Goal: Communication & Community: Answer question/provide support

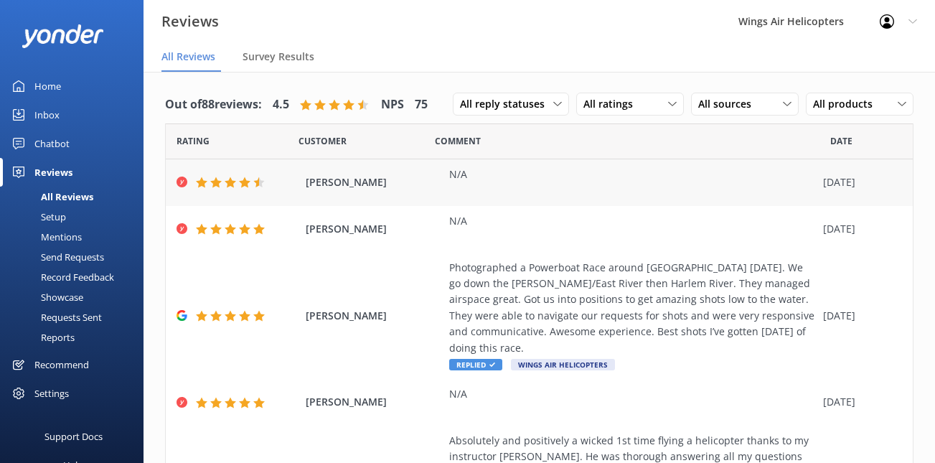
click at [497, 182] on div "N/A" at bounding box center [632, 174] width 367 height 16
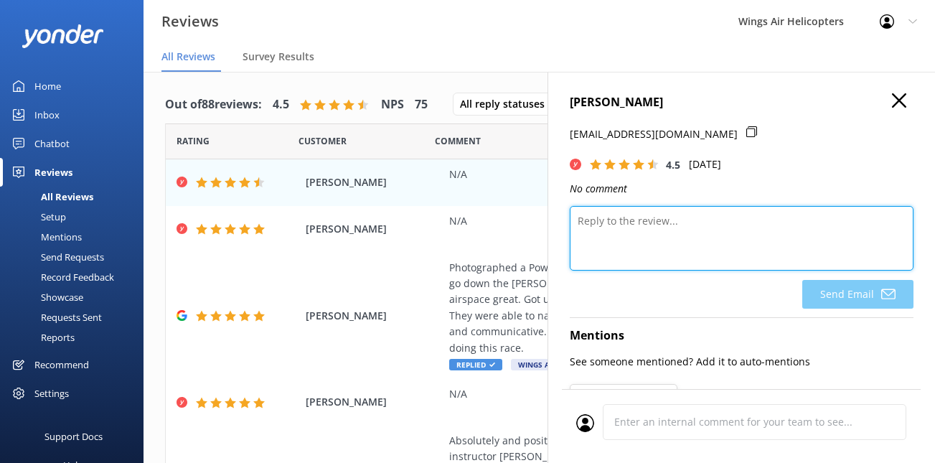
click at [624, 222] on textarea at bounding box center [742, 238] width 344 height 65
paste textarea "Thank you so much for sharing your feedback! We’re thrilled to hear you had suc…"
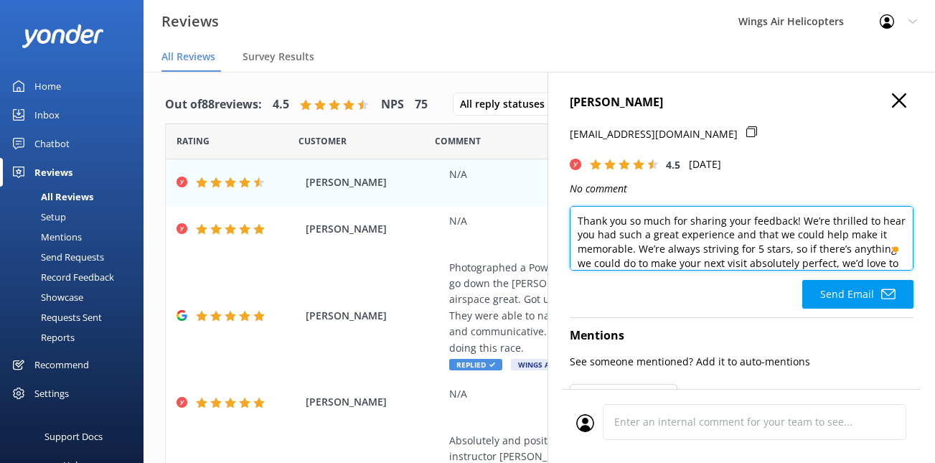
drag, startPoint x: 799, startPoint y: 220, endPoint x: 638, endPoint y: 249, distance: 163.3
click at [638, 249] on textarea "Thank you so much for sharing your feedback! We’re thrilled to hear you had suc…" at bounding box center [742, 238] width 344 height 65
click at [815, 222] on textarea "Thank you so much for sharing your feedback! We’re always striving for 5 stars,…" at bounding box center [742, 238] width 344 height 65
click at [776, 235] on textarea "Thank you so much for sharing your feedback! We are always striving for 5 stars…" at bounding box center [742, 238] width 344 height 65
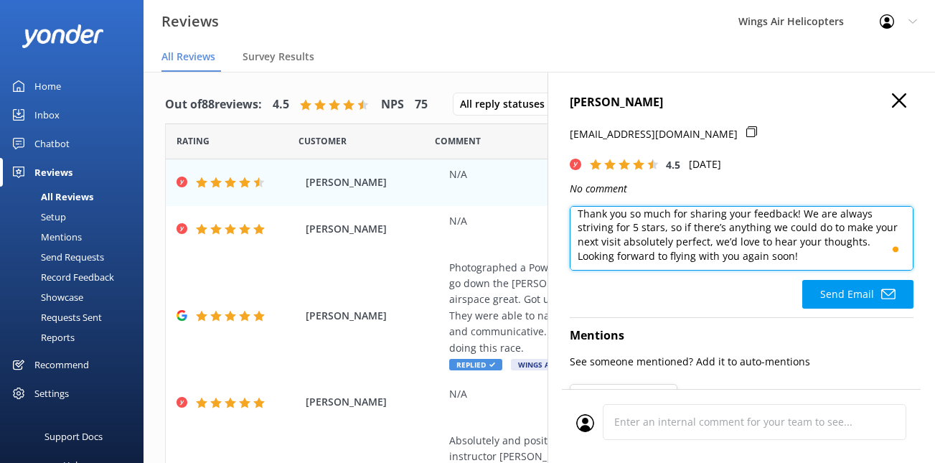
click at [613, 244] on textarea "Thank you so much for sharing your feedback! We are always striving for 5 stars…" at bounding box center [742, 238] width 344 height 65
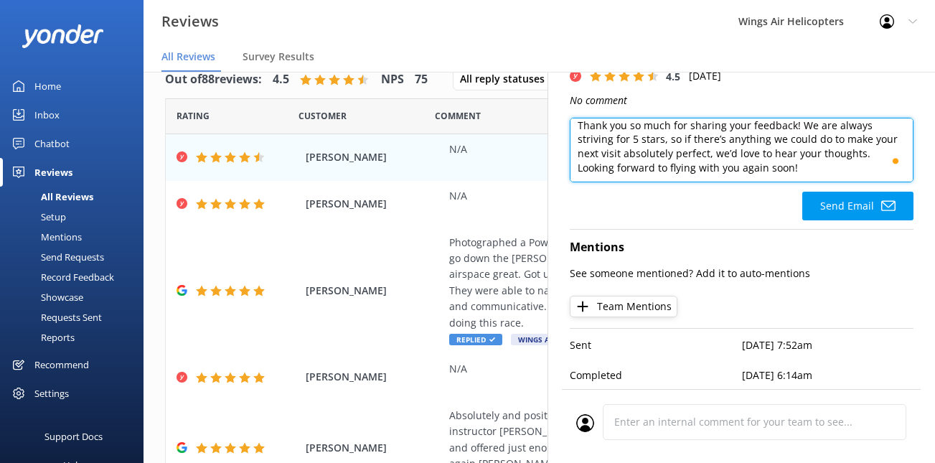
scroll to position [0, 0]
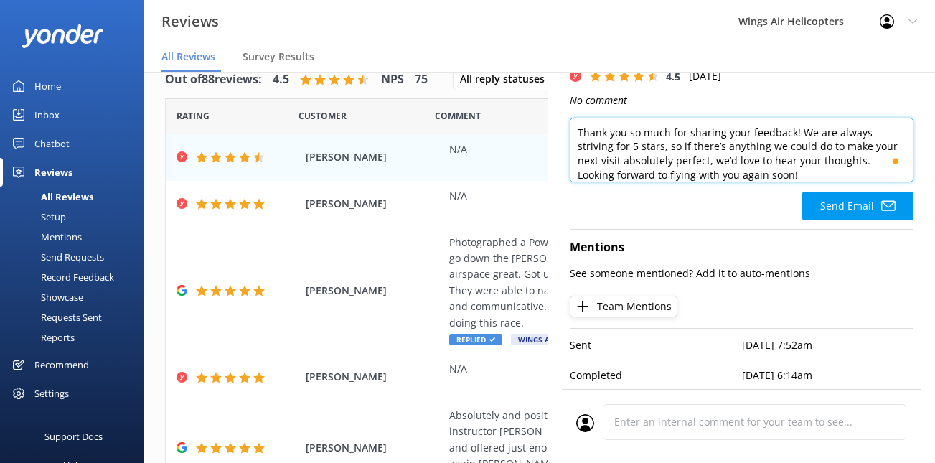
type textarea "Thank you so much for sharing your feedback! We are always striving for 5 stars…"
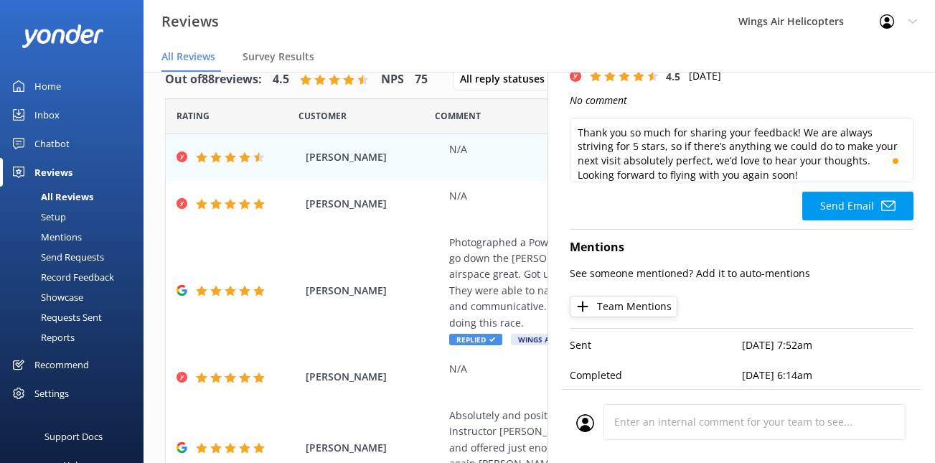
click at [83, 86] on link "Home" at bounding box center [72, 86] width 144 height 29
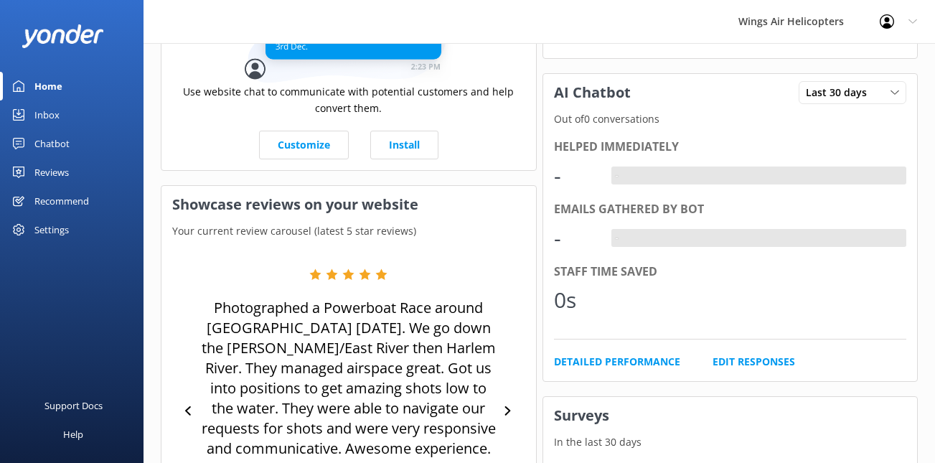
scroll to position [480, 0]
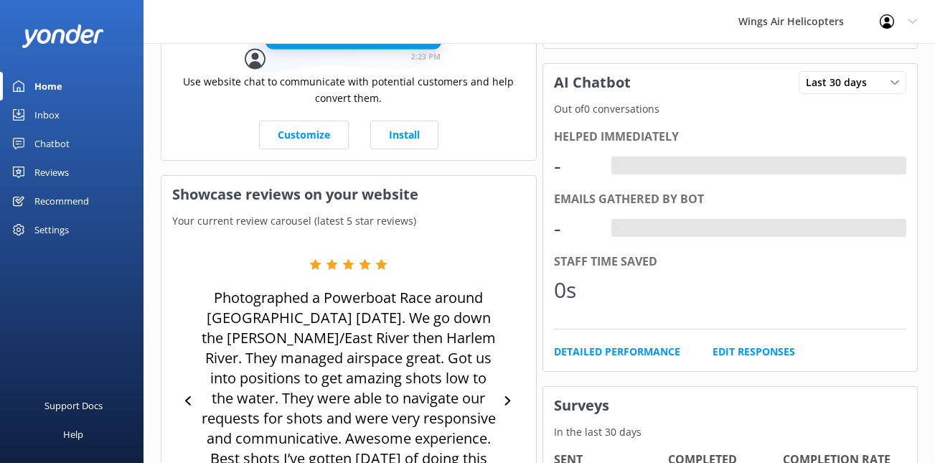
click at [62, 90] on link "Home" at bounding box center [72, 86] width 144 height 29
